Goal: Information Seeking & Learning: Check status

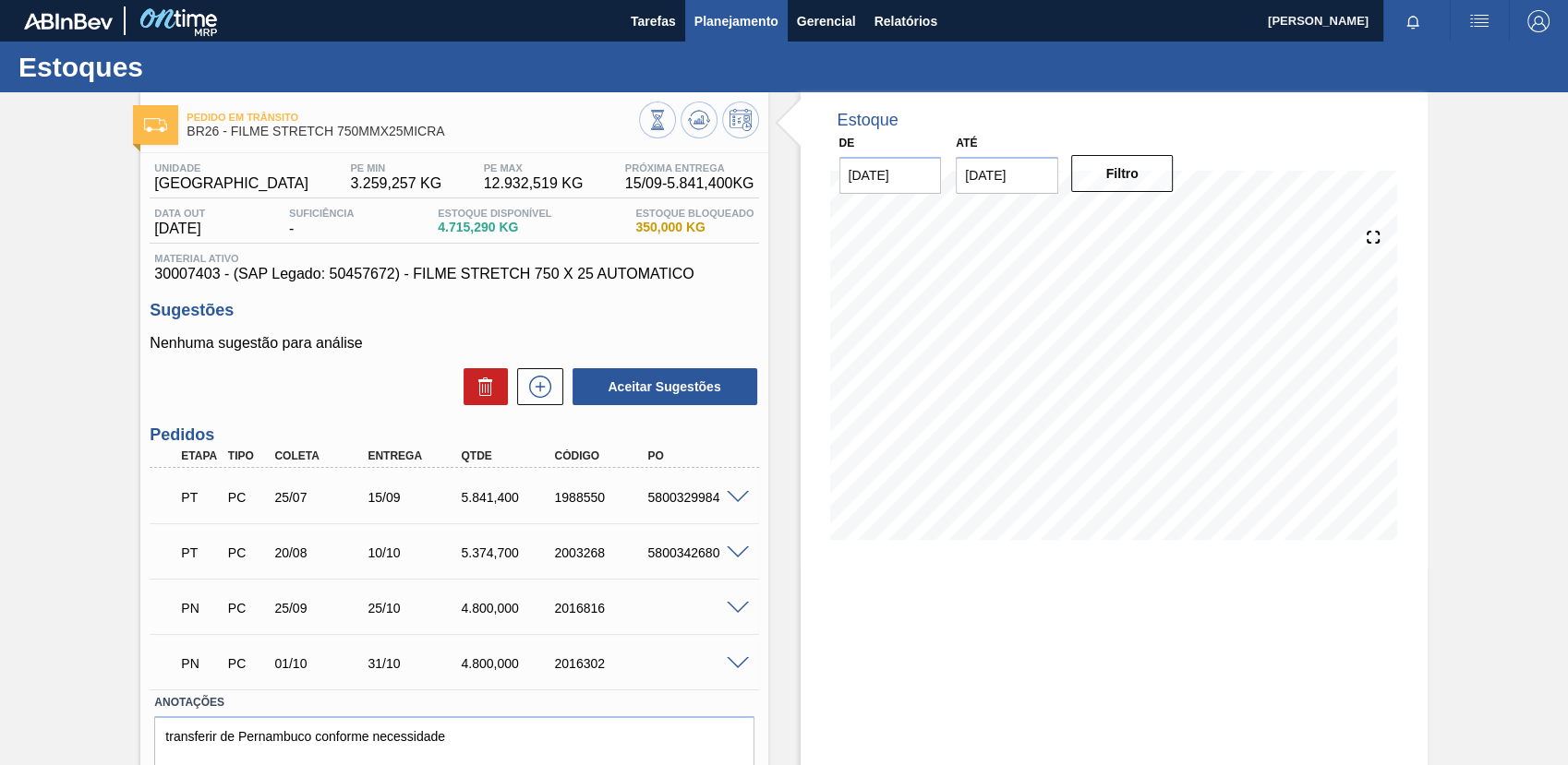
click at [704, 25] on span "Planejamento" at bounding box center [736, 21] width 84 height 22
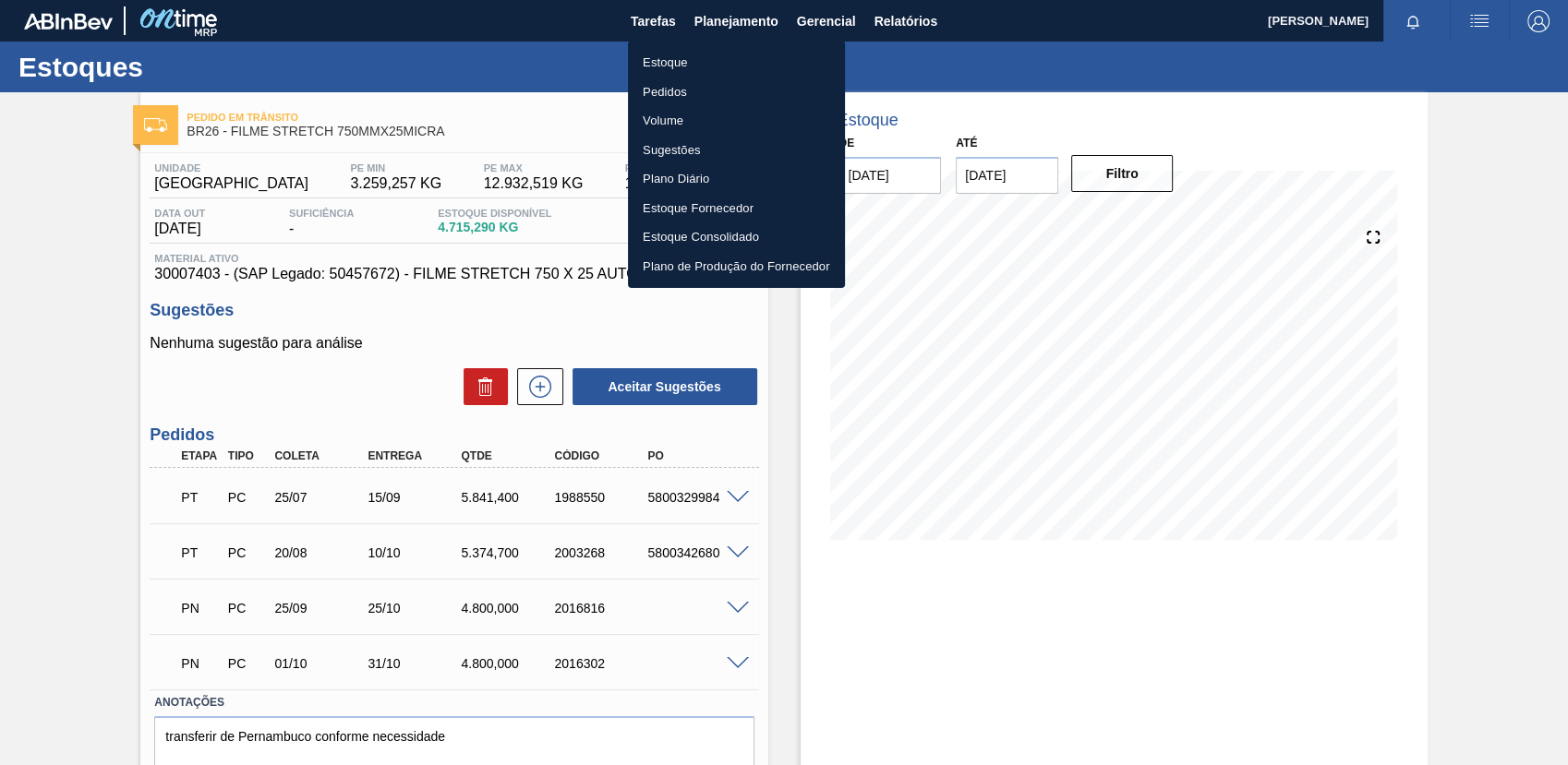
drag, startPoint x: 754, startPoint y: 57, endPoint x: 1140, endPoint y: 20, distance: 387.8
click at [754, 58] on li "Estoque" at bounding box center [736, 63] width 217 height 29
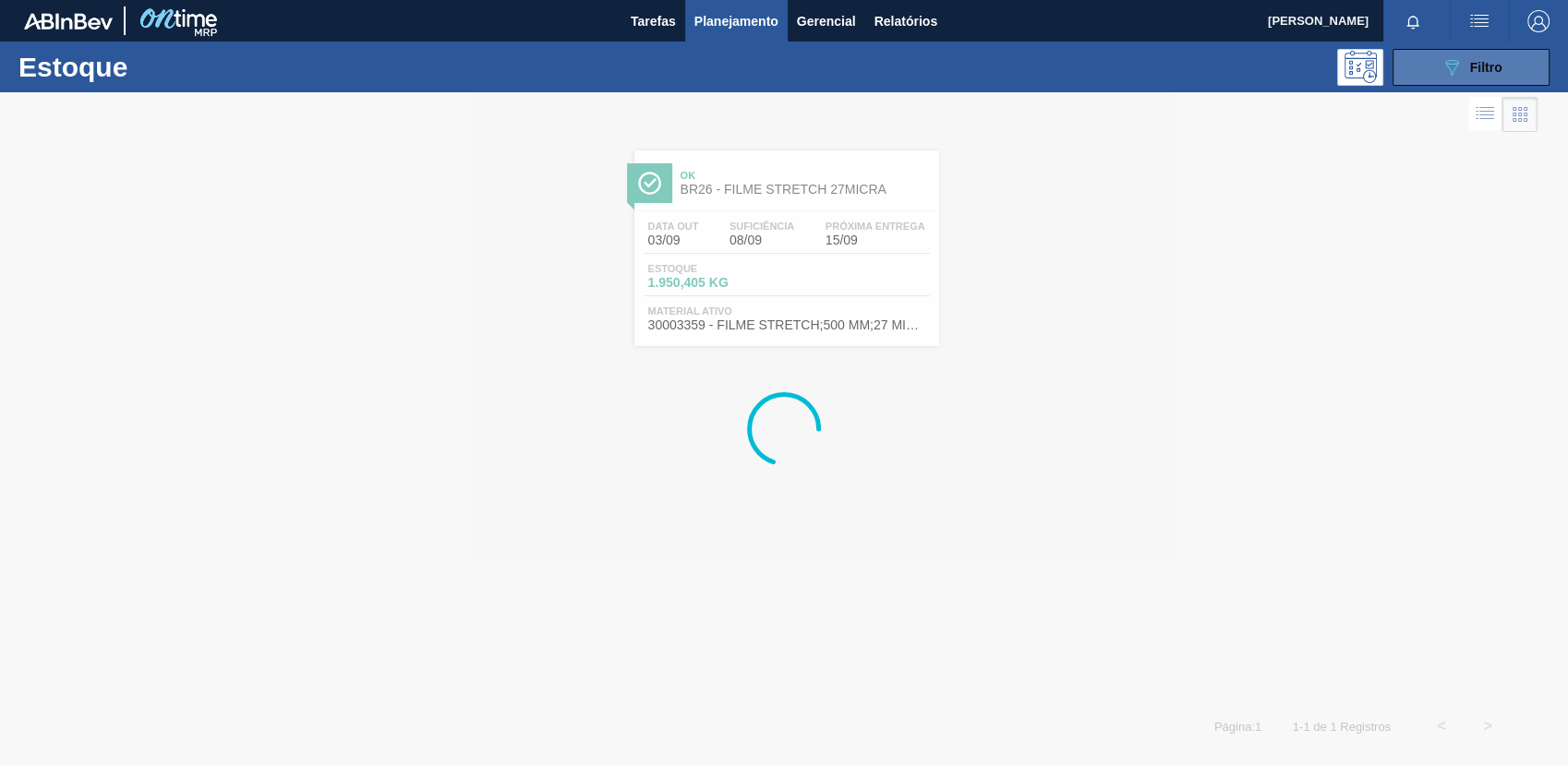
click at [1451, 69] on icon "089F7B8B-B2A5-4AFE-B5C0-19BA573D28AC" at bounding box center [1452, 67] width 22 height 22
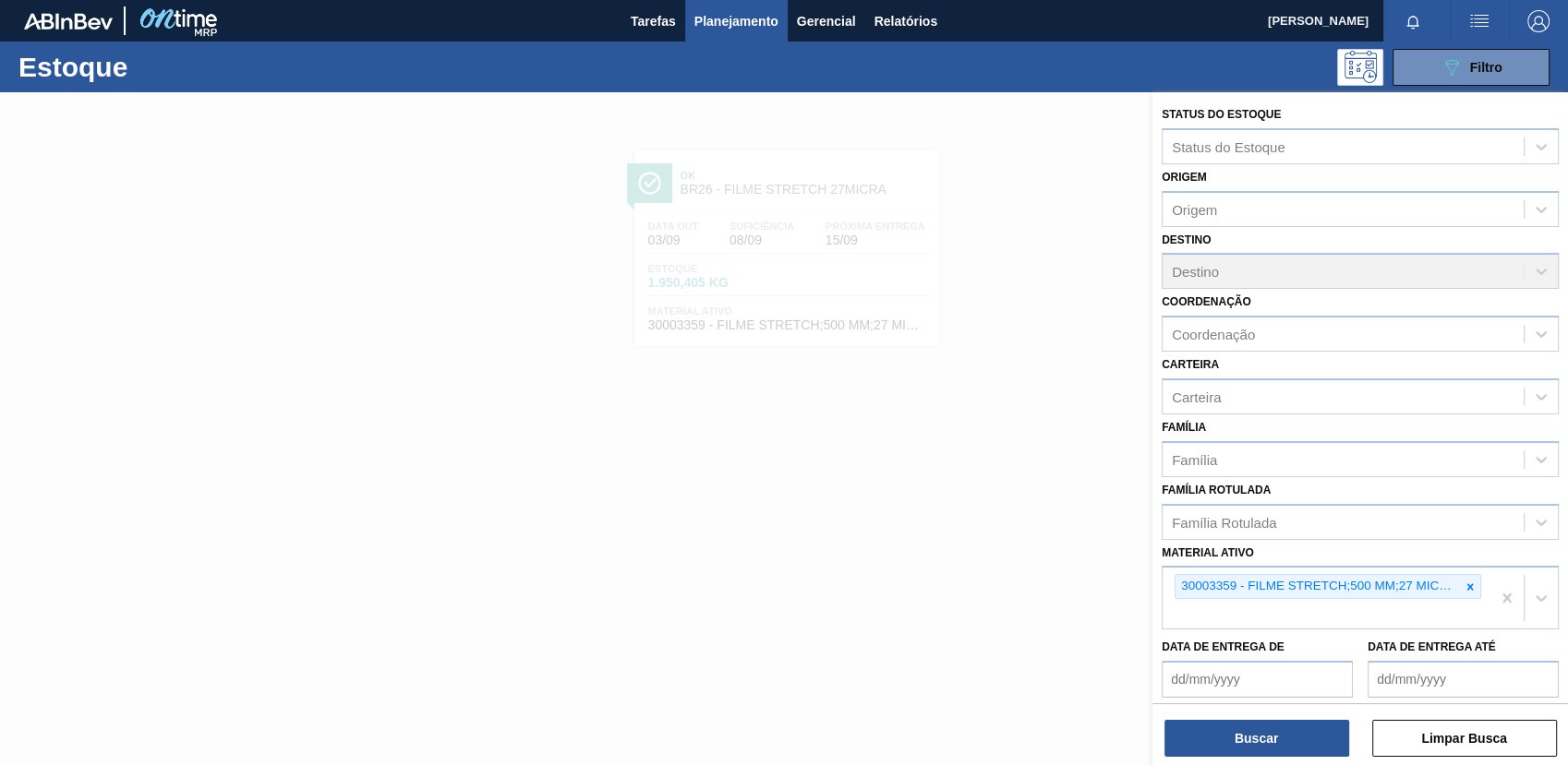
scroll to position [141, 0]
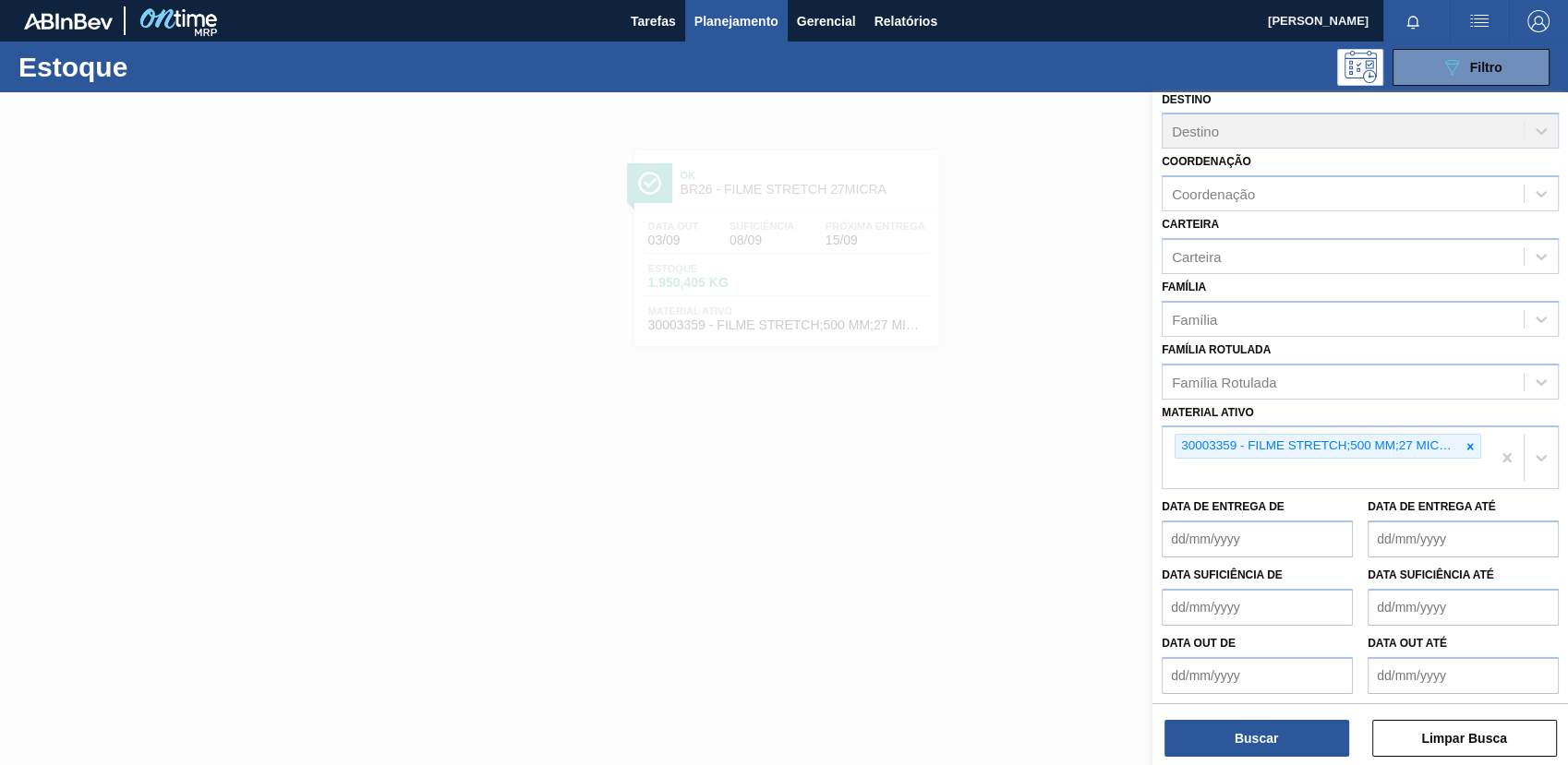
click at [1467, 446] on icon at bounding box center [1469, 446] width 13 height 13
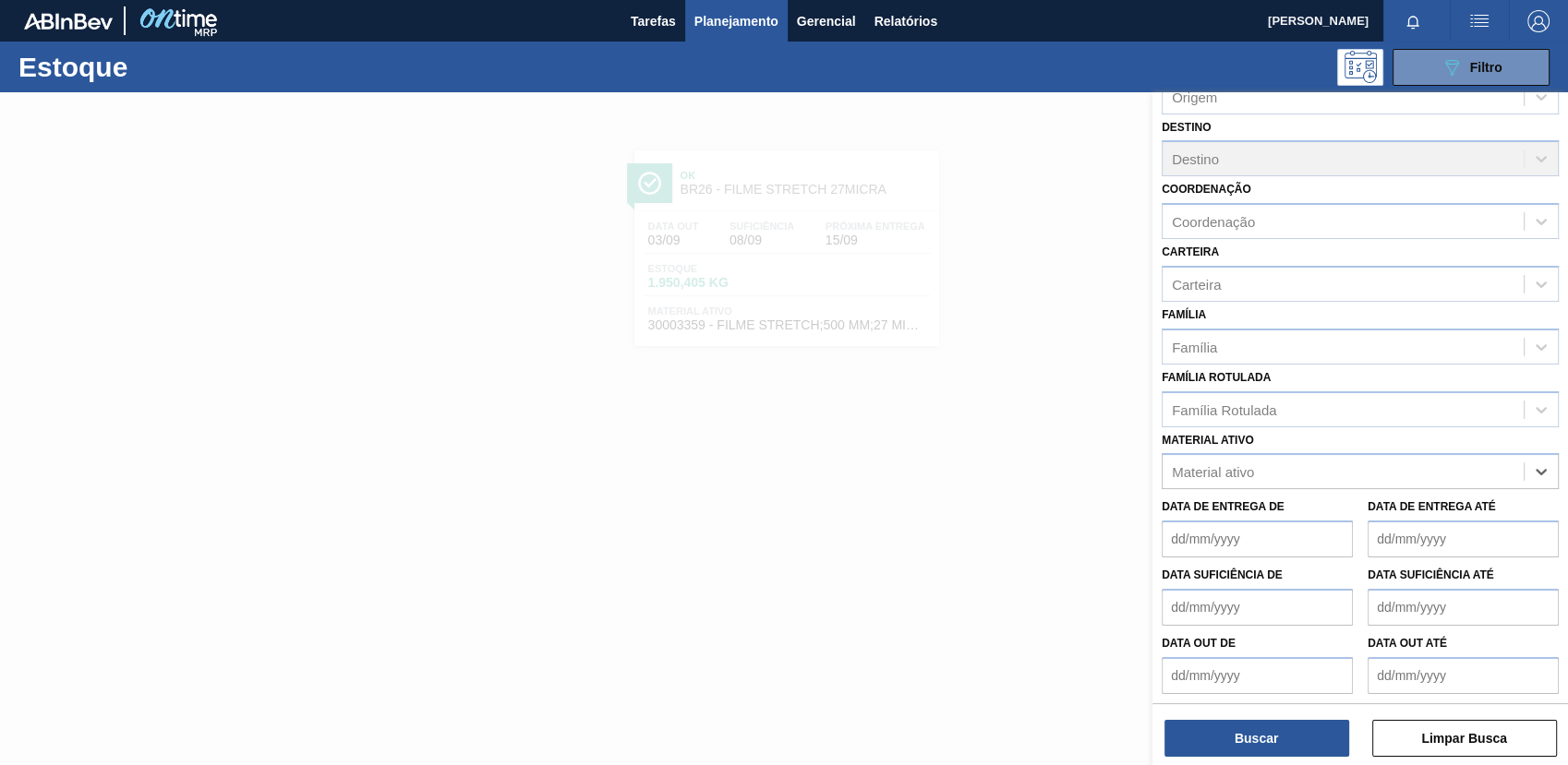
paste ativo "20005432"
type ativo "20005432"
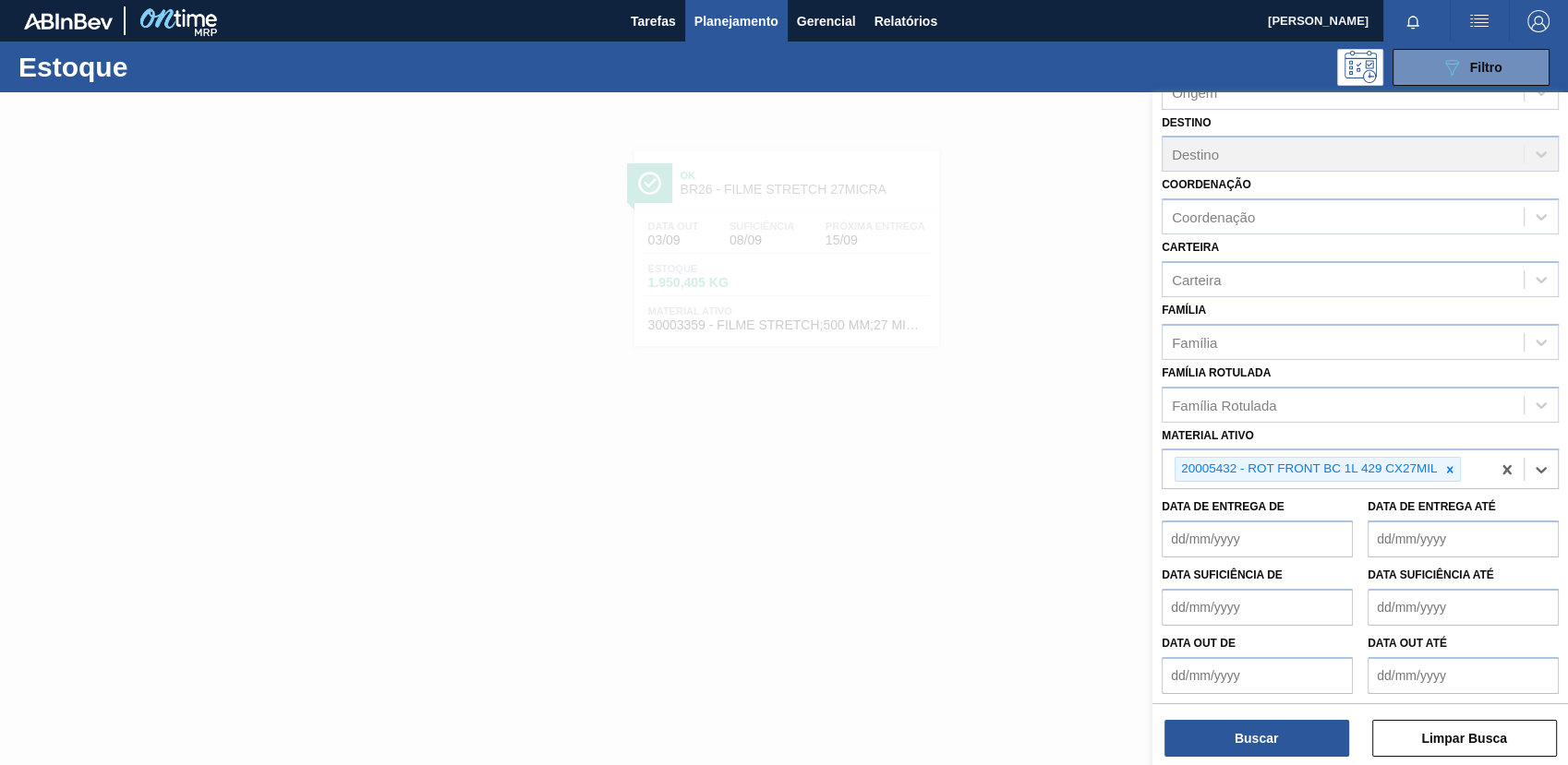
click at [1214, 712] on div "Buscar Limpar Busca" at bounding box center [1360, 729] width 415 height 52
click at [1234, 733] on button "Buscar" at bounding box center [1256, 739] width 185 height 37
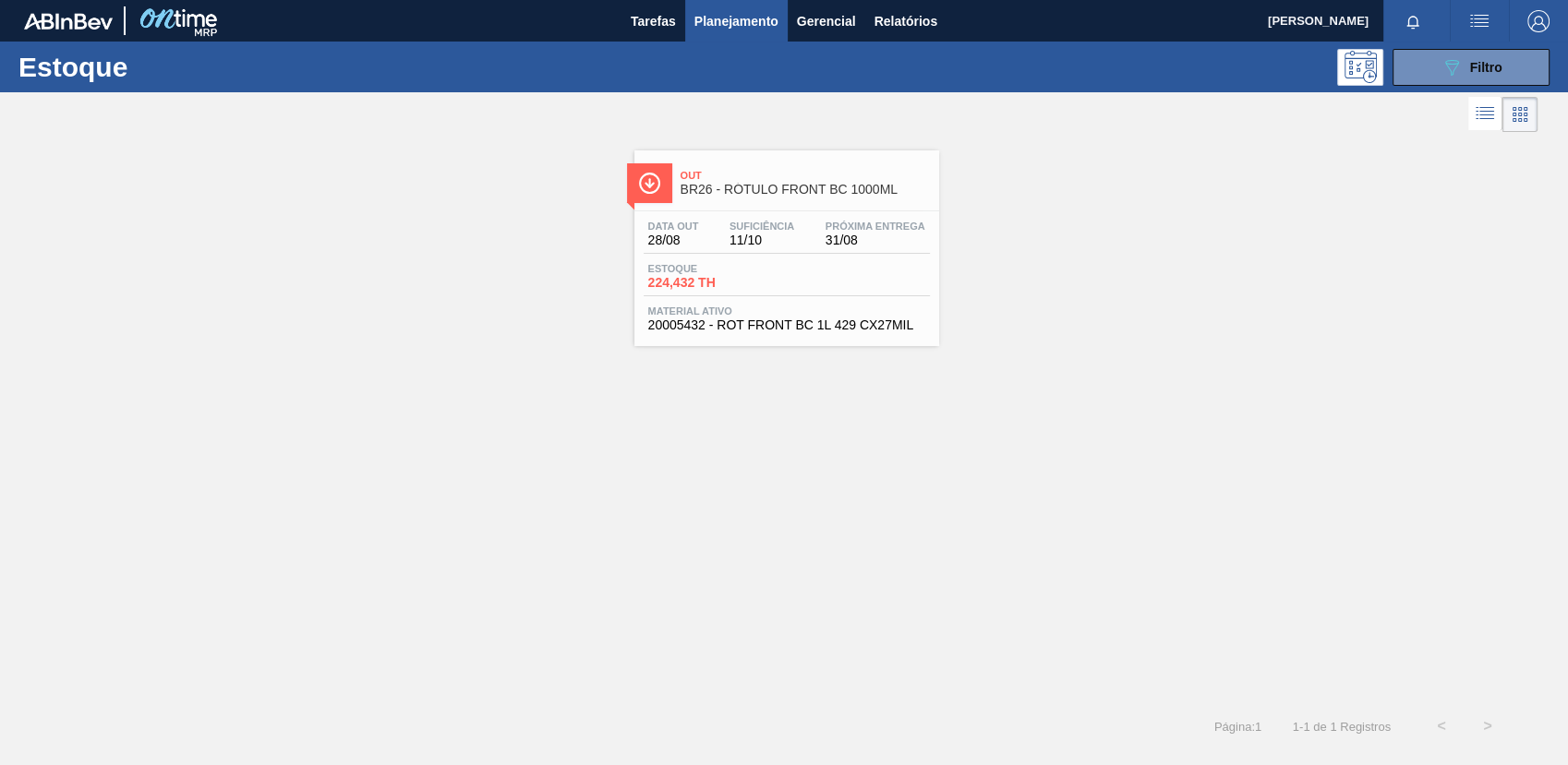
click at [863, 289] on div "Estoque 224,432 TH" at bounding box center [786, 279] width 286 height 33
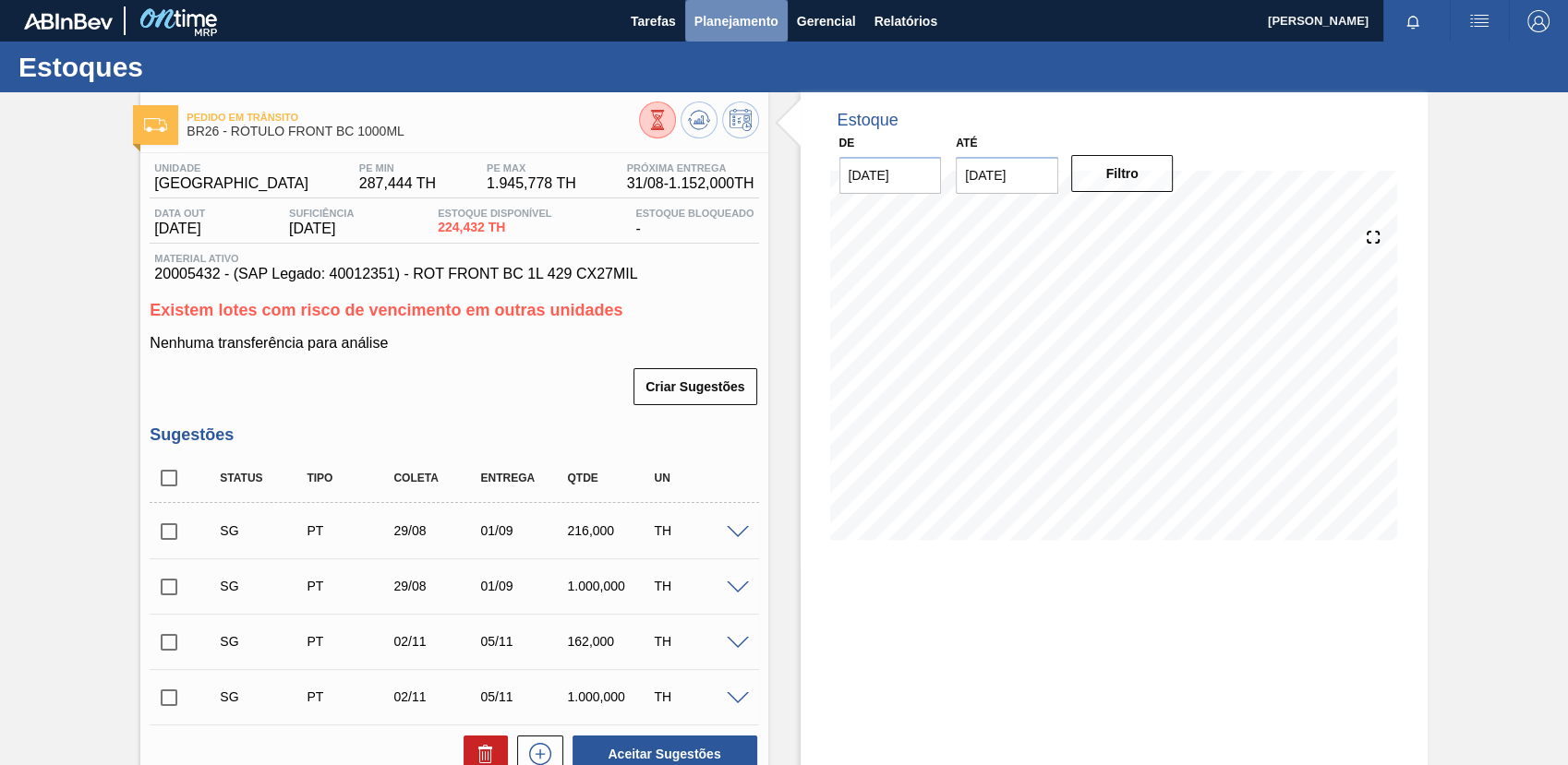
click at [724, 33] on button "Planejamento" at bounding box center [736, 21] width 103 height 42
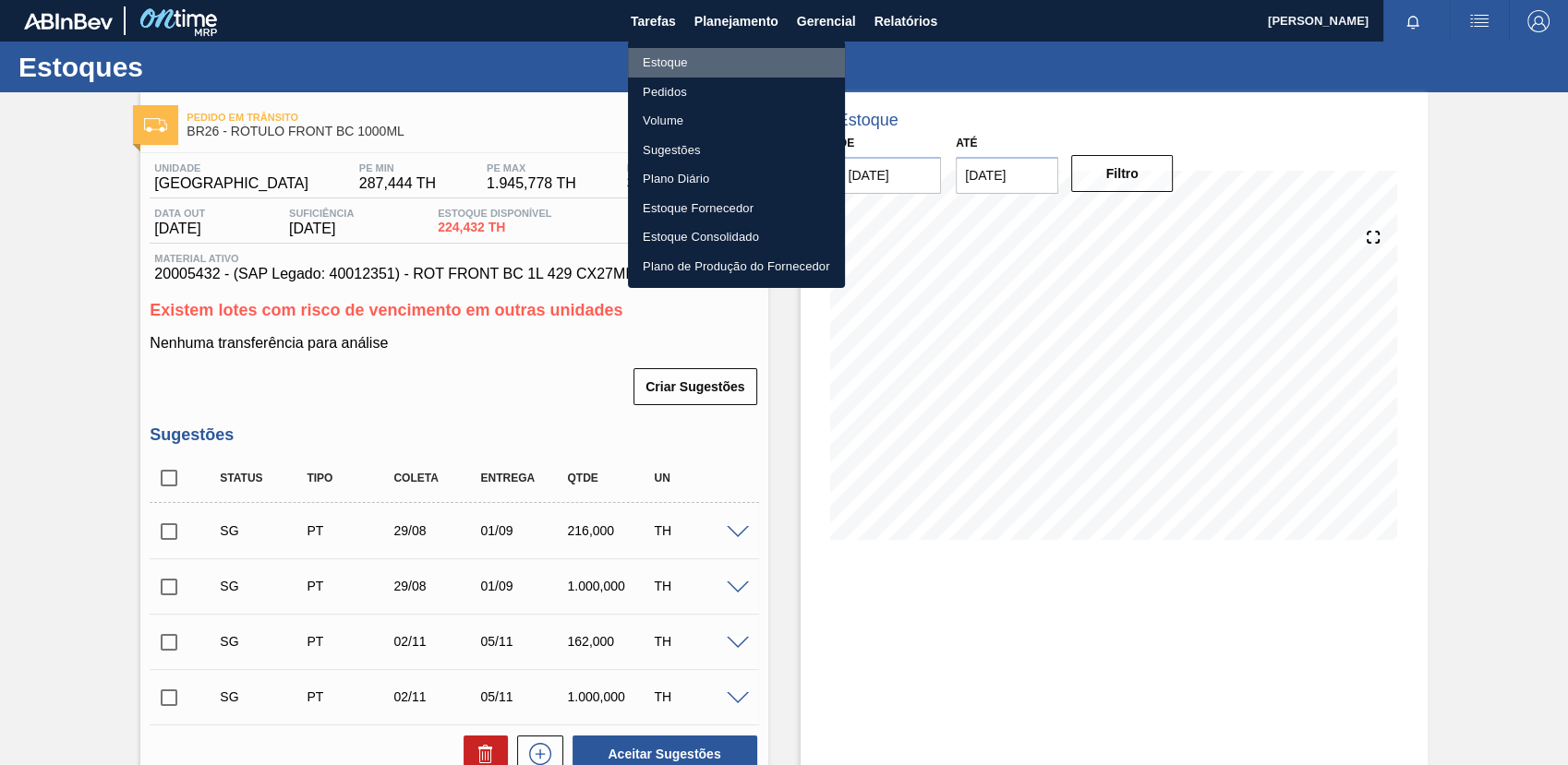
drag, startPoint x: 749, startPoint y: 52, endPoint x: 937, endPoint y: 61, distance: 188.2
click at [751, 52] on li "Estoque" at bounding box center [736, 63] width 217 height 29
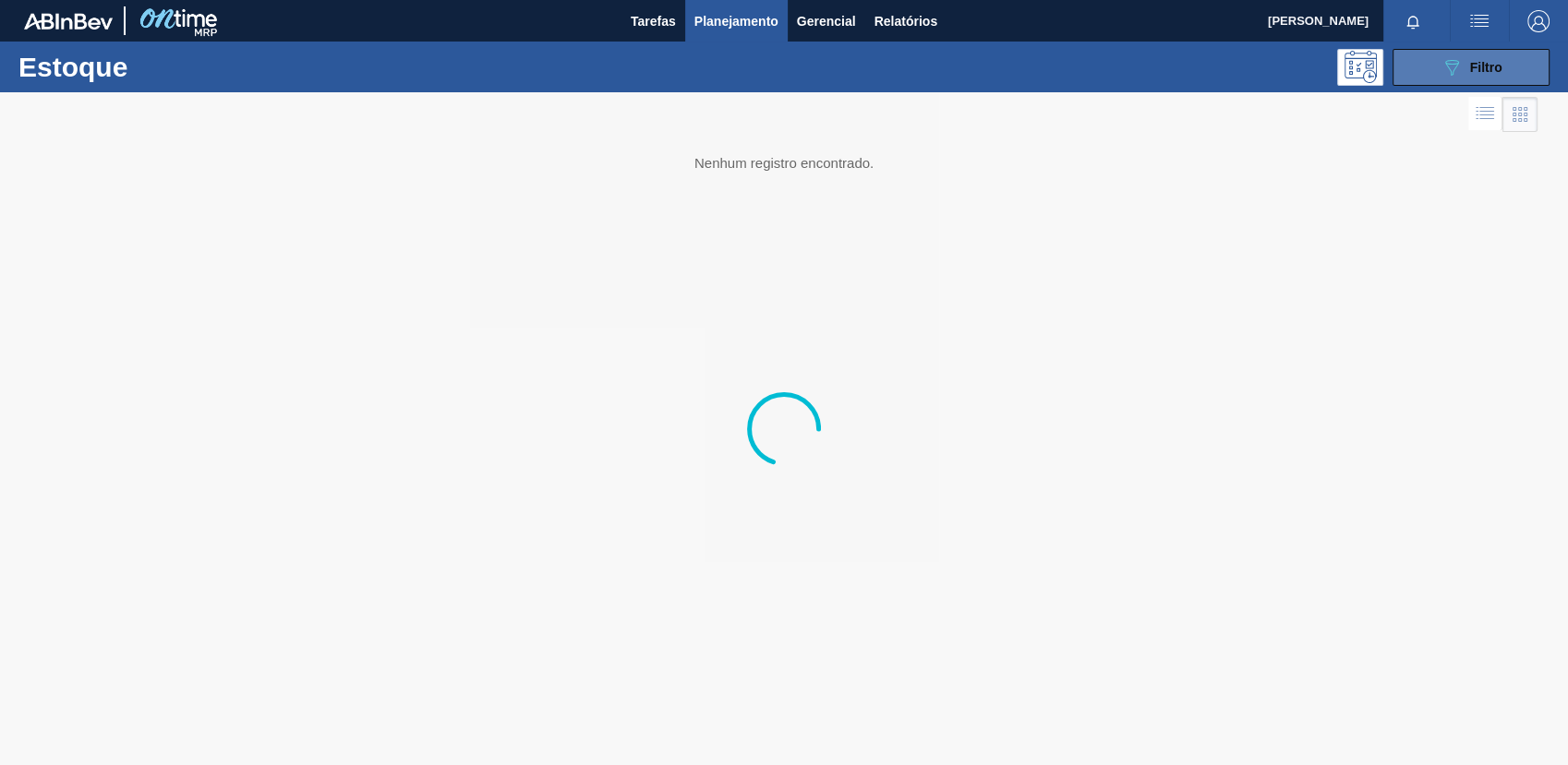
click at [1424, 68] on button "089F7B8B-B2A5-4AFE-B5C0-19BA573D28AC Filtro" at bounding box center [1470, 67] width 157 height 37
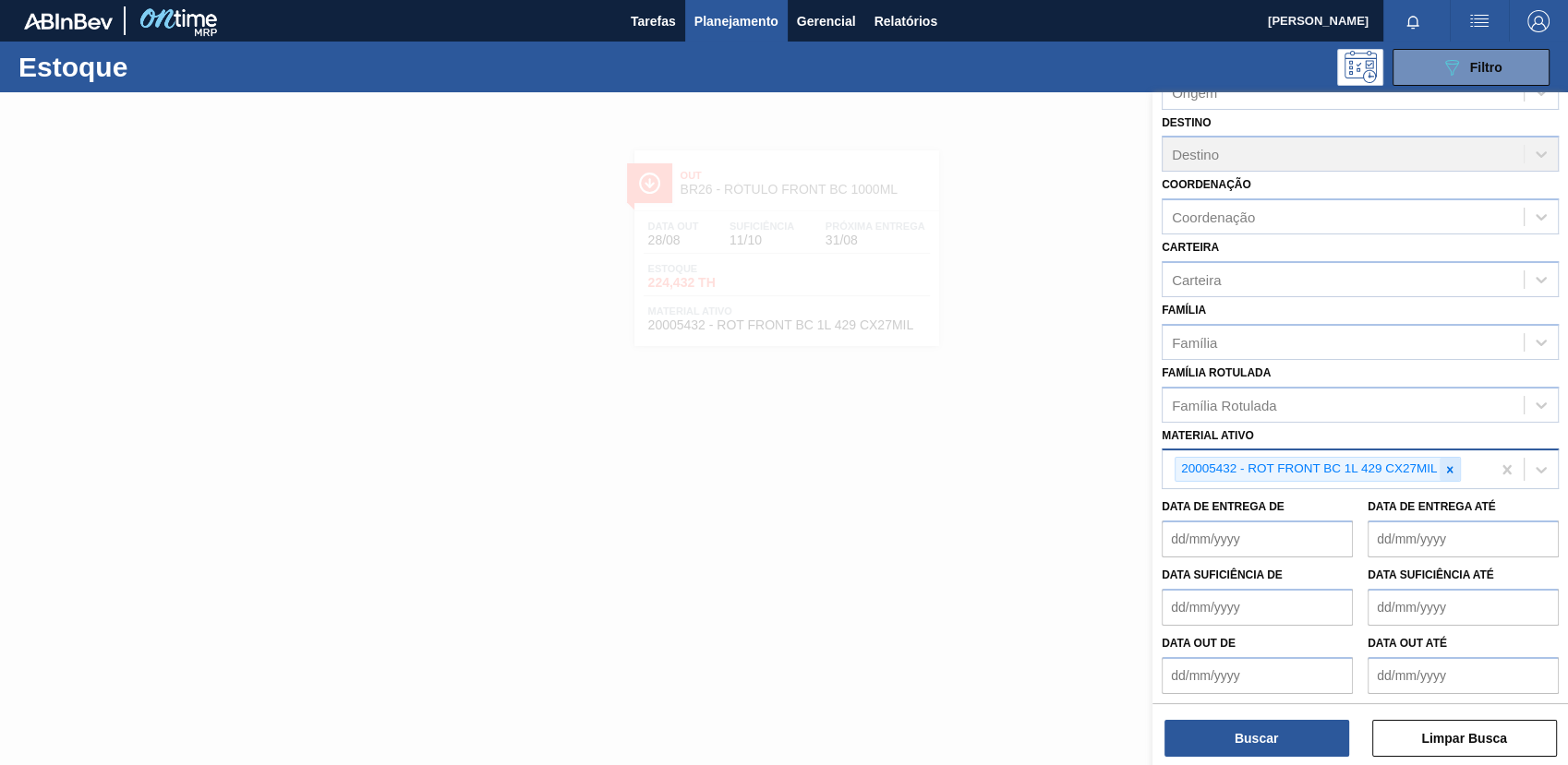
click at [1454, 473] on icon at bounding box center [1449, 469] width 13 height 13
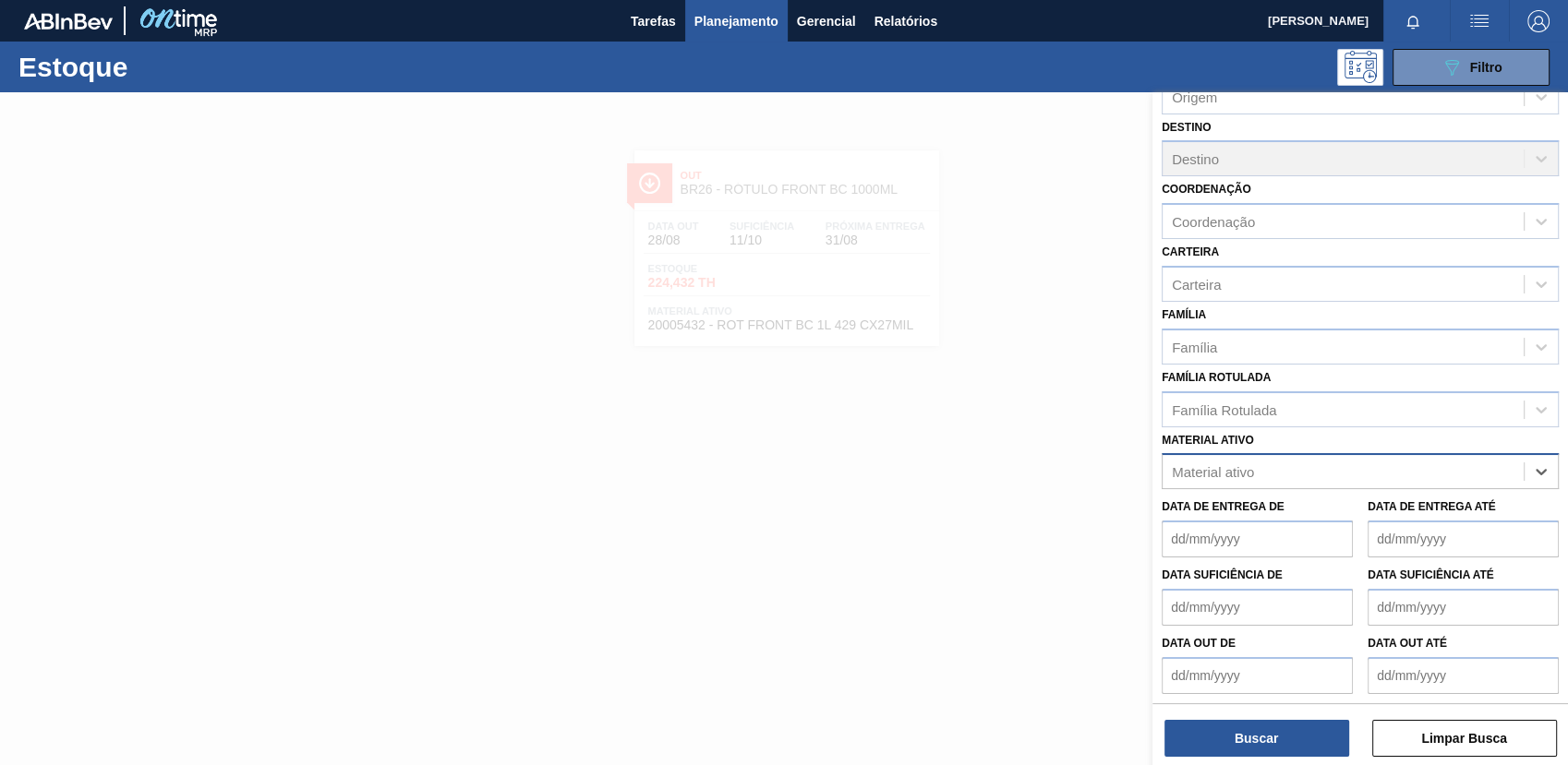
paste ativo "20002466"
type ativo "20002466"
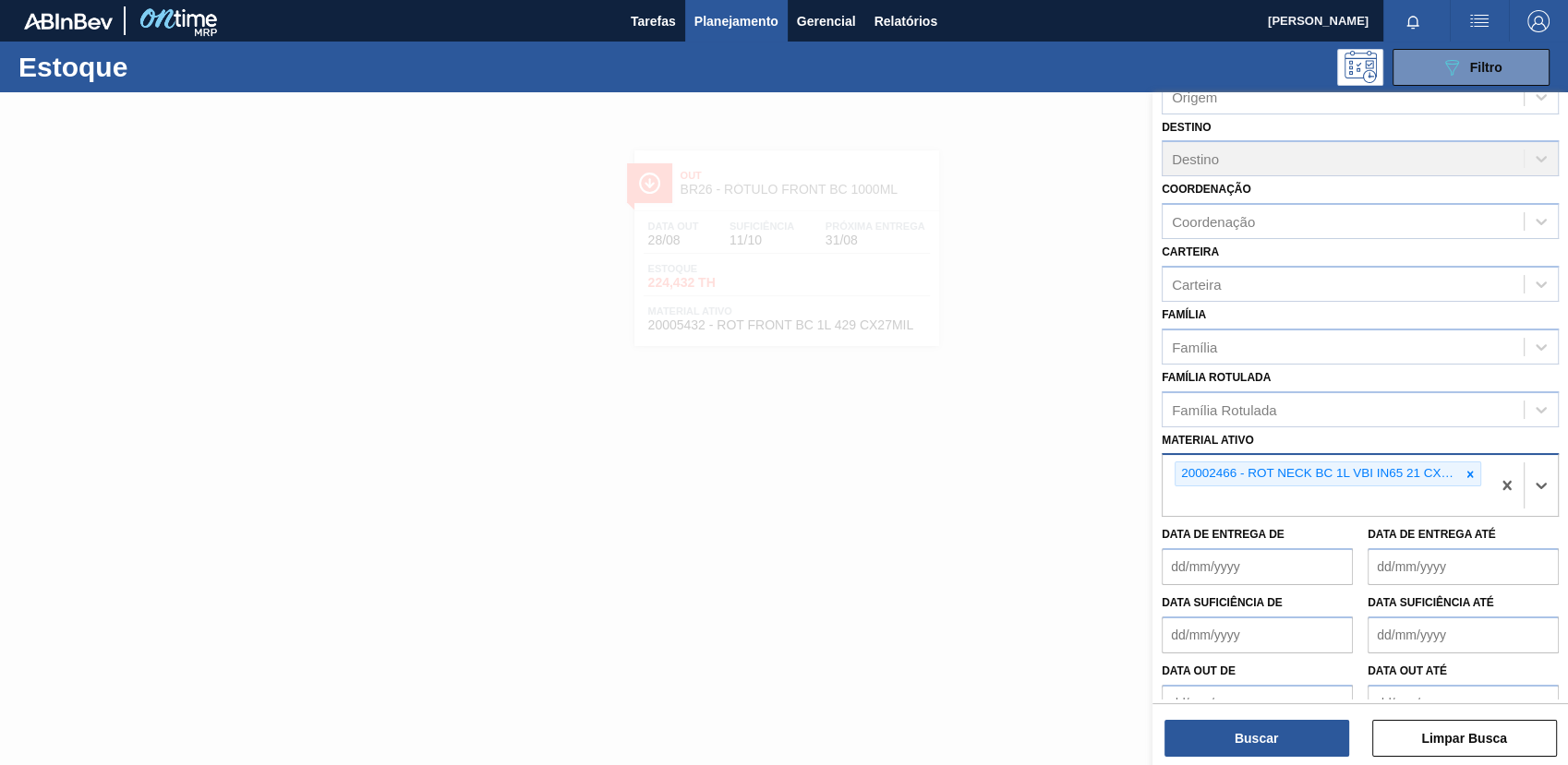
scroll to position [117, 0]
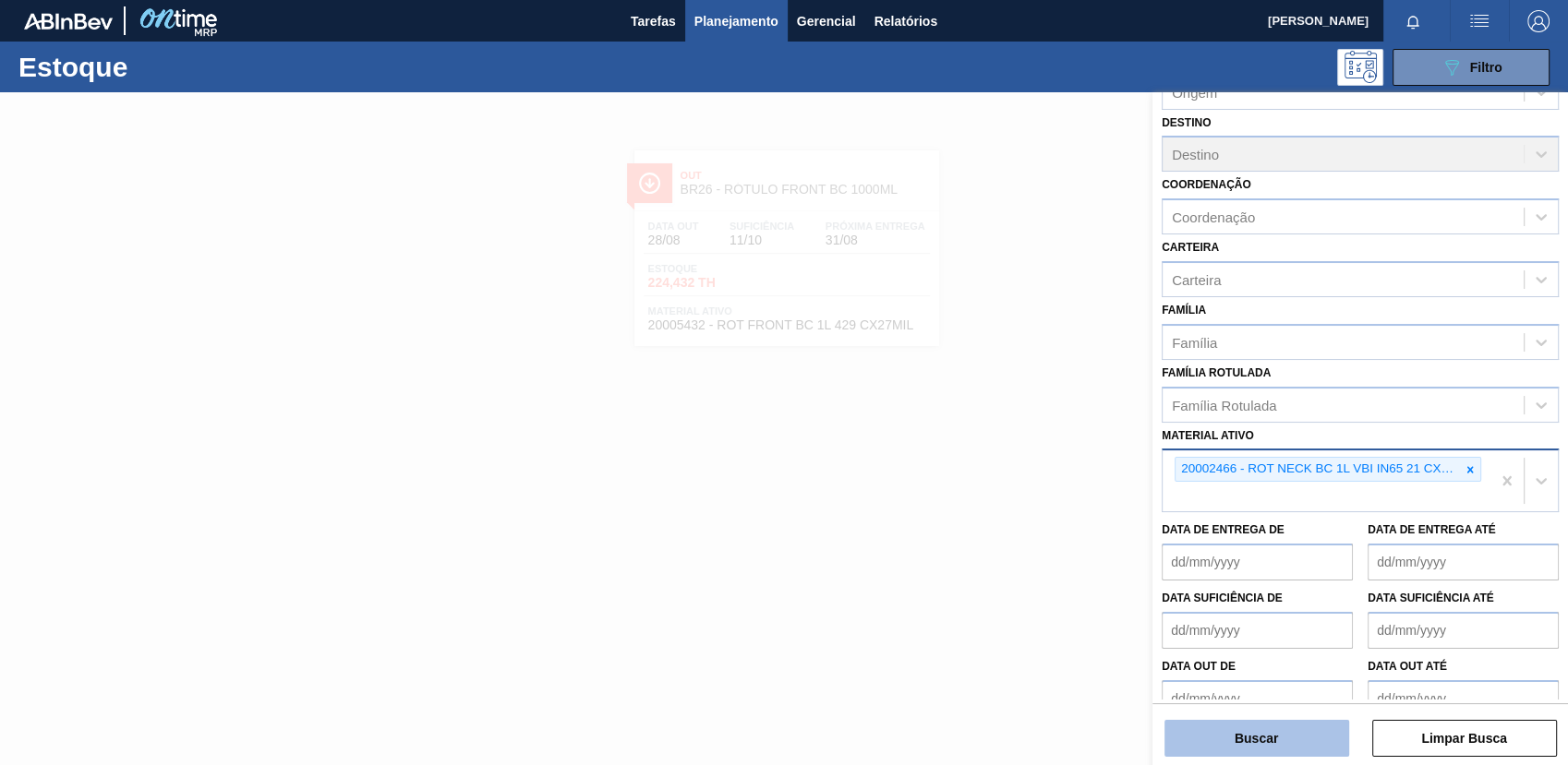
click at [1245, 753] on button "Buscar" at bounding box center [1256, 739] width 185 height 37
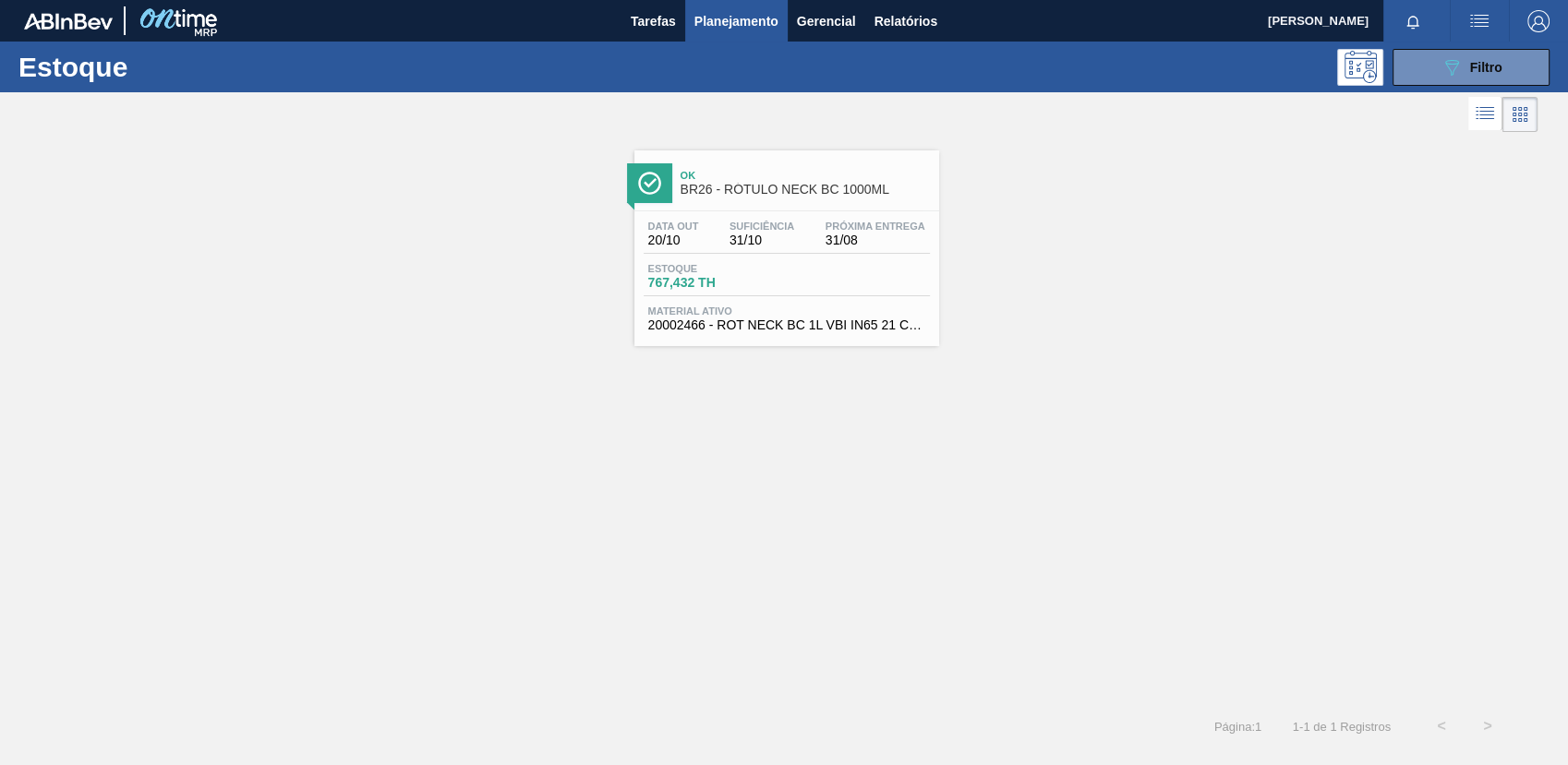
click at [799, 307] on span "Material ativo" at bounding box center [786, 311] width 277 height 11
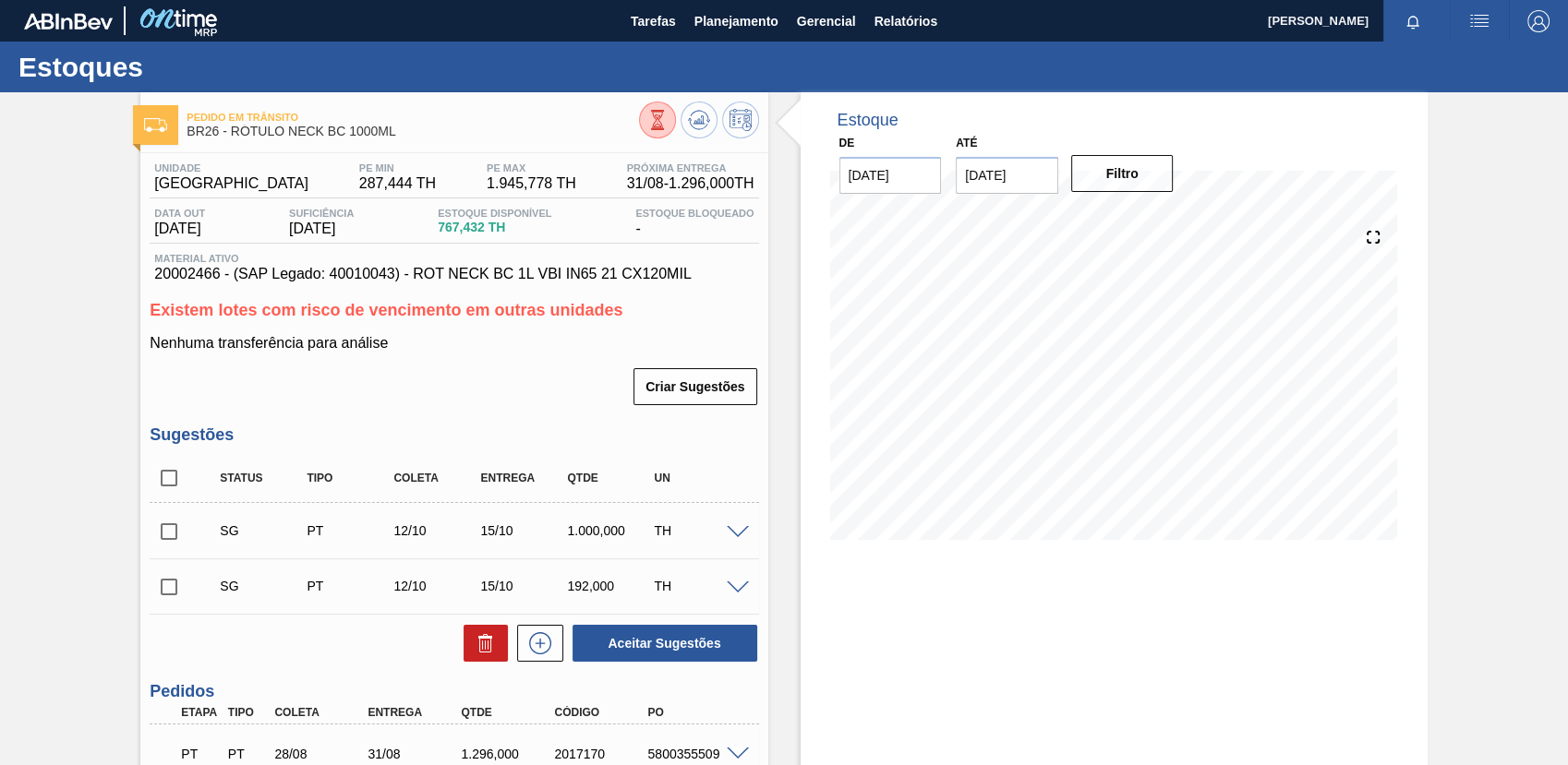
scroll to position [166, 0]
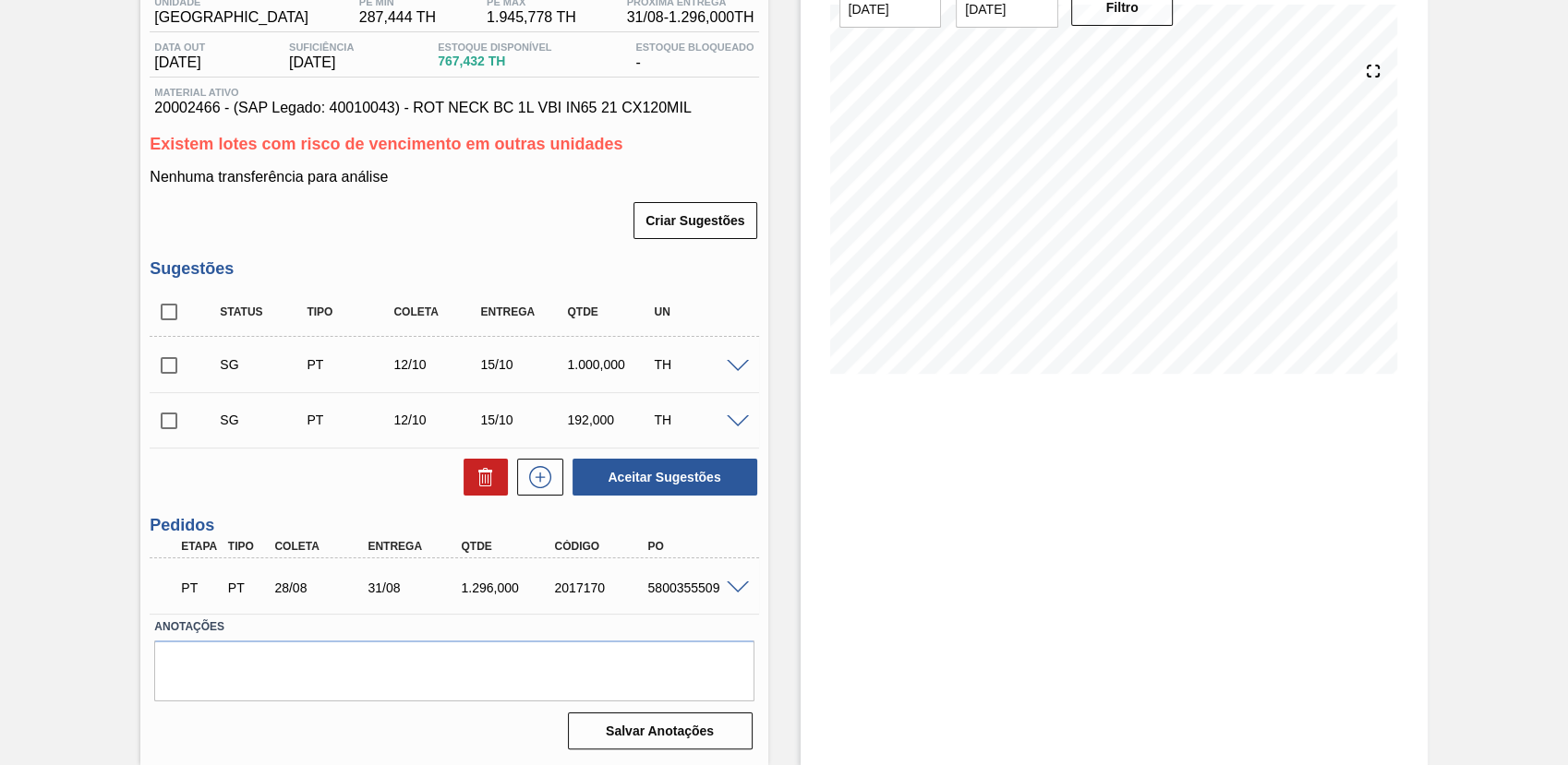
click at [734, 580] on div at bounding box center [741, 586] width 37 height 14
click at [734, 588] on span at bounding box center [737, 588] width 22 height 14
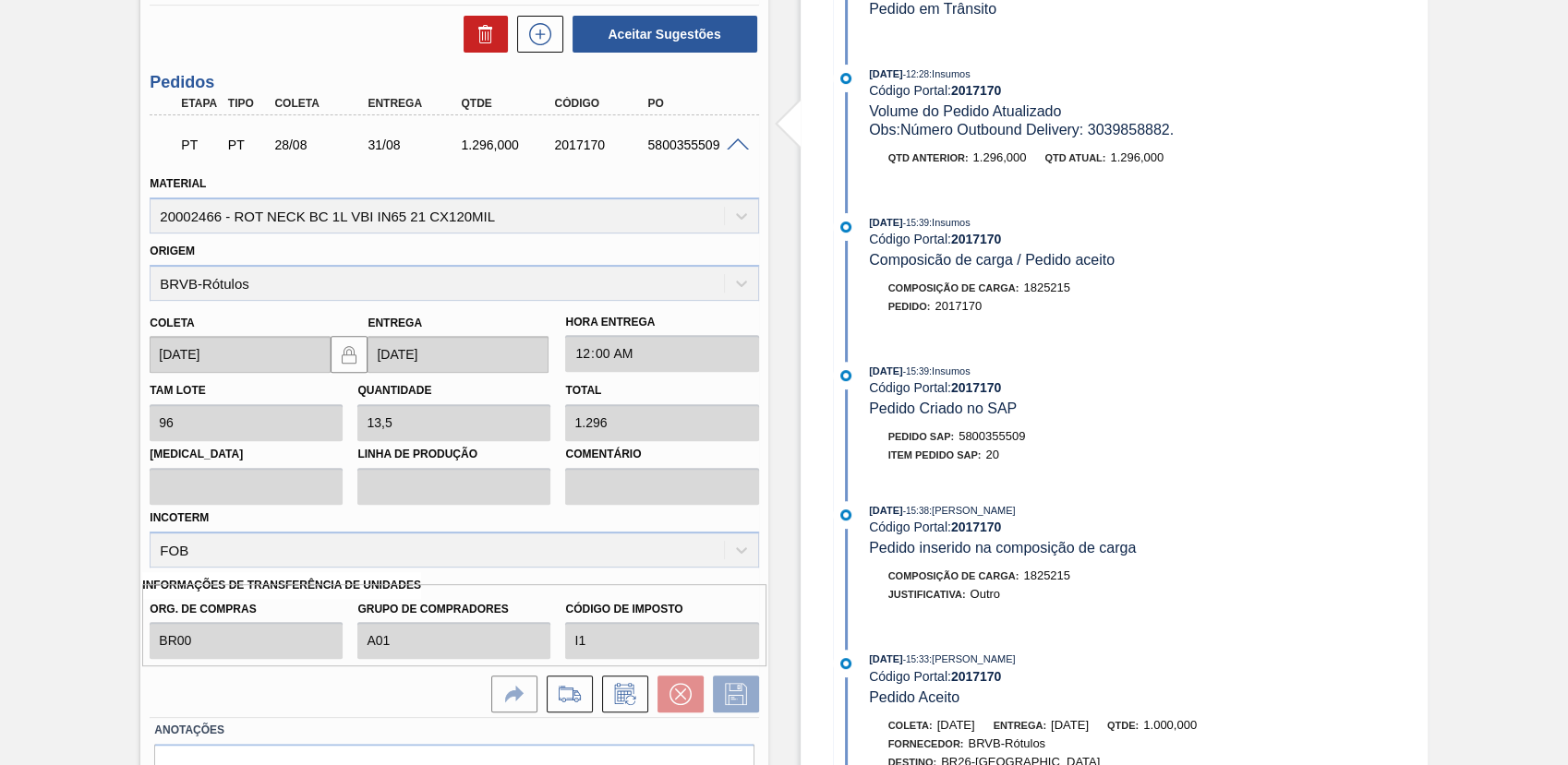
scroll to position [507, 0]
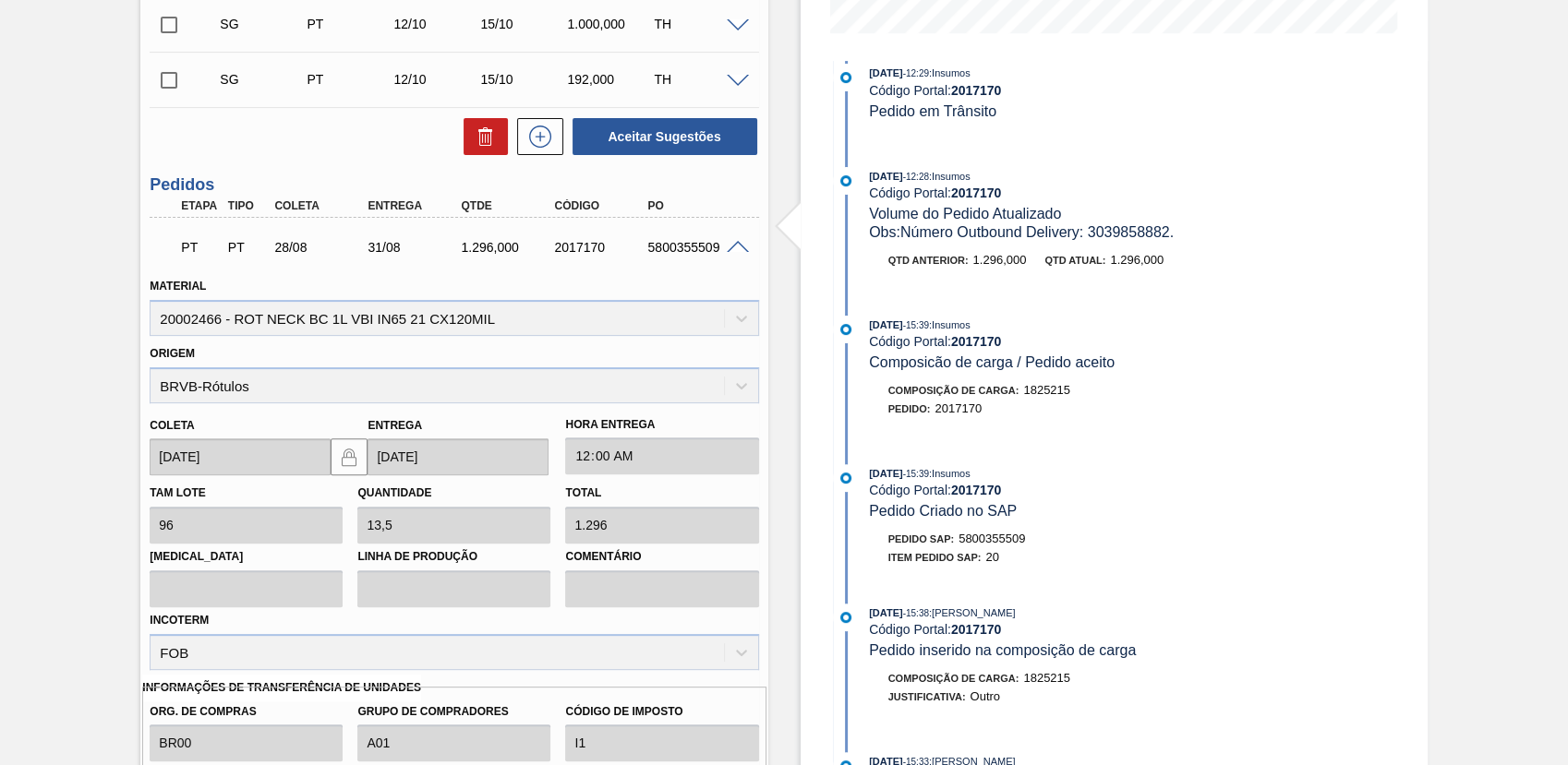
click at [689, 244] on div "5800355509" at bounding box center [694, 247] width 104 height 15
copy div "5800355509"
